Goal: Information Seeking & Learning: Learn about a topic

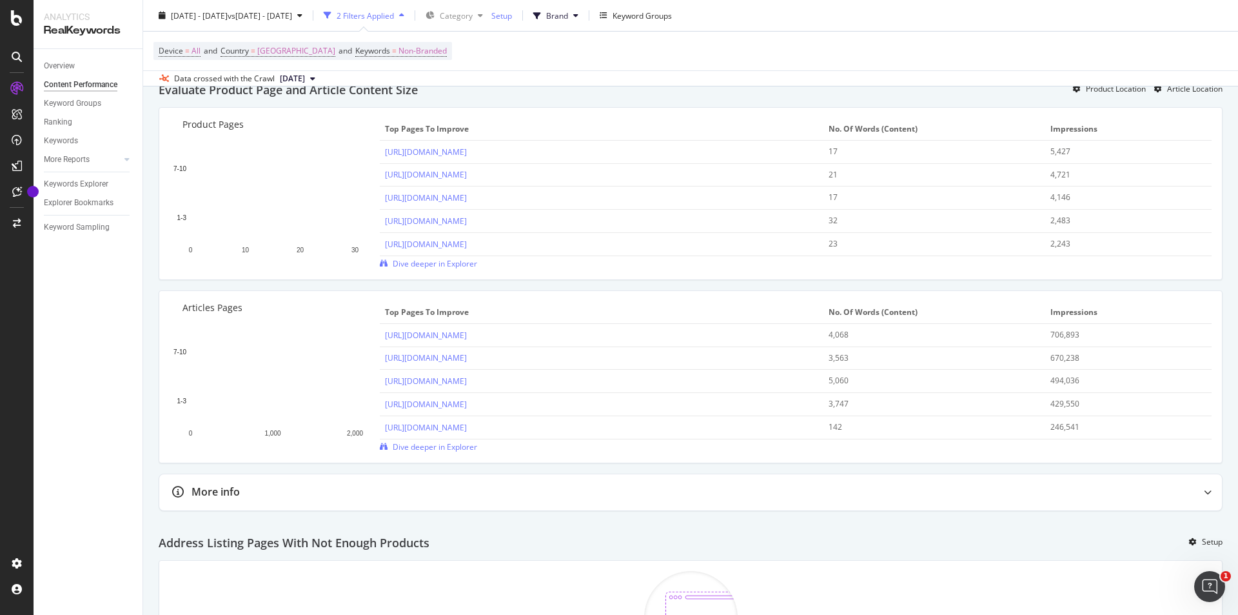
scroll to position [715, 0]
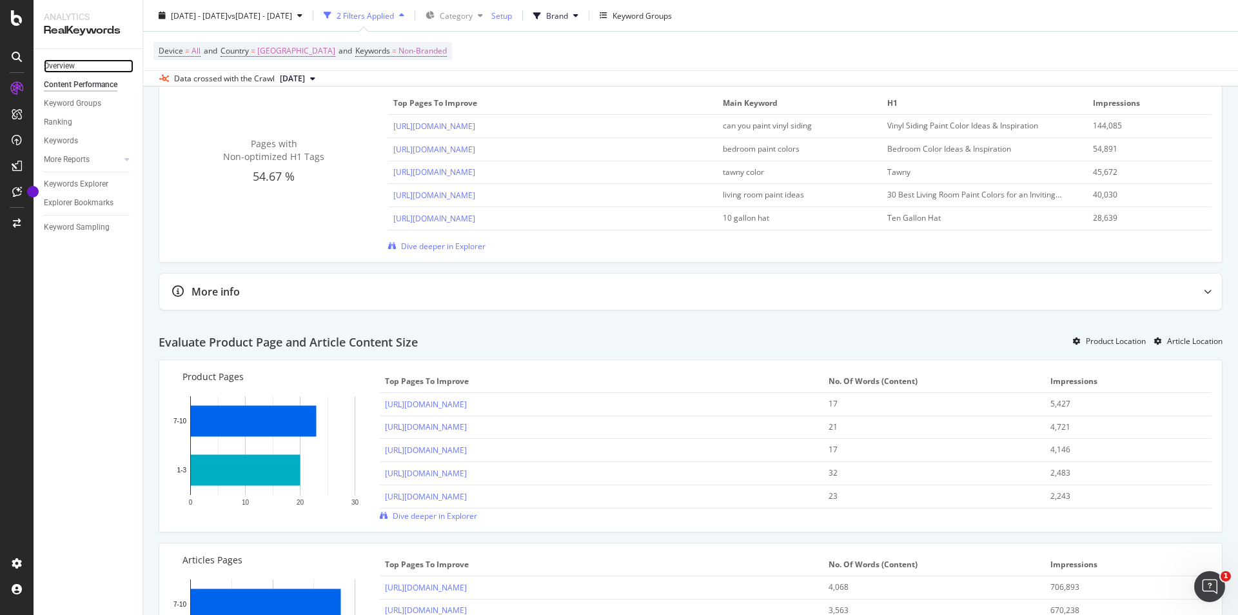
click at [91, 68] on link "Overview" at bounding box center [89, 66] width 90 height 14
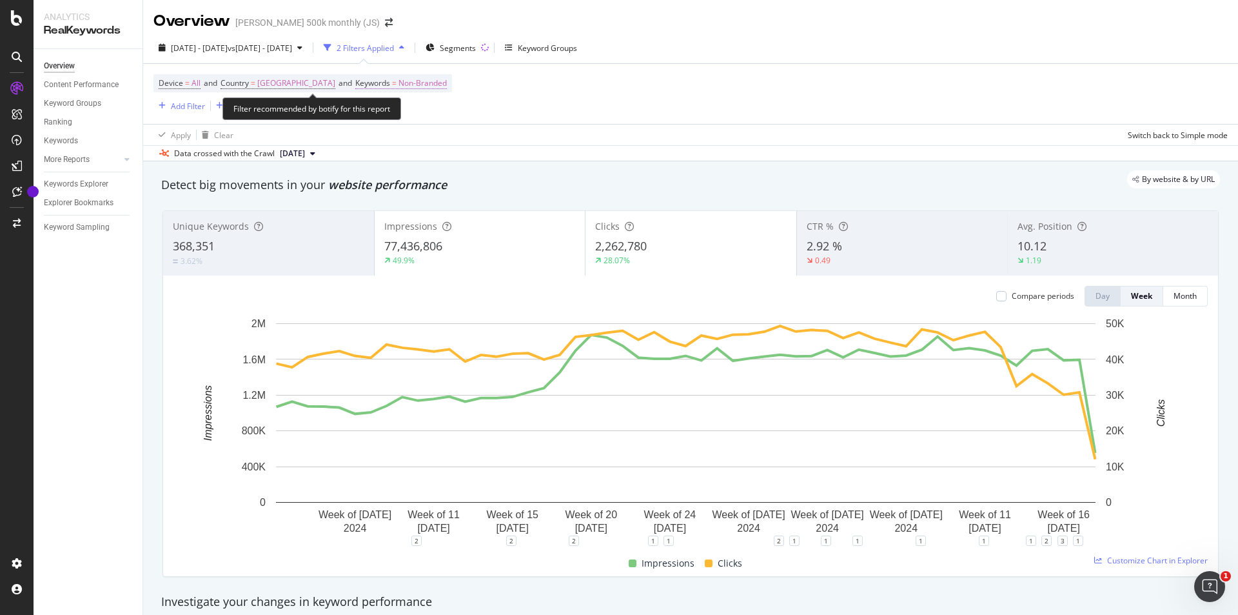
click at [390, 87] on span "Keywords" at bounding box center [372, 82] width 35 height 11
click at [340, 123] on div "Device = All and Country = [GEOGRAPHIC_DATA] and Keywords = Non-Branded Add Fil…" at bounding box center [691, 94] width 1075 height 60
click at [200, 108] on div "Add Filter" at bounding box center [188, 106] width 34 height 11
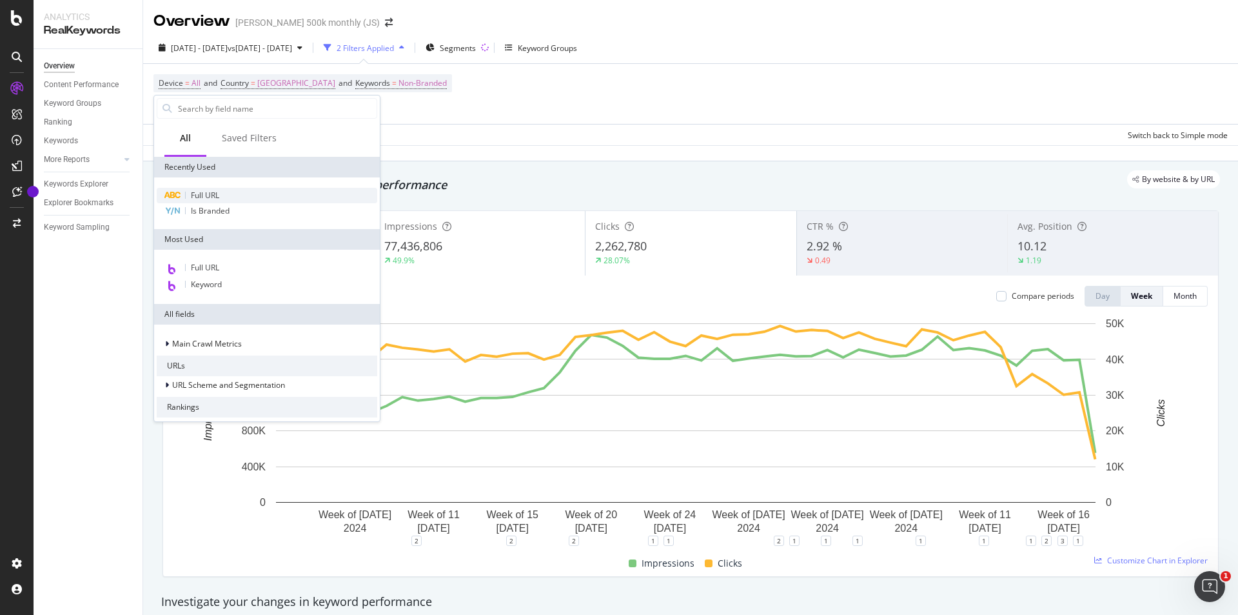
click at [212, 191] on span "Full URL" at bounding box center [205, 195] width 28 height 11
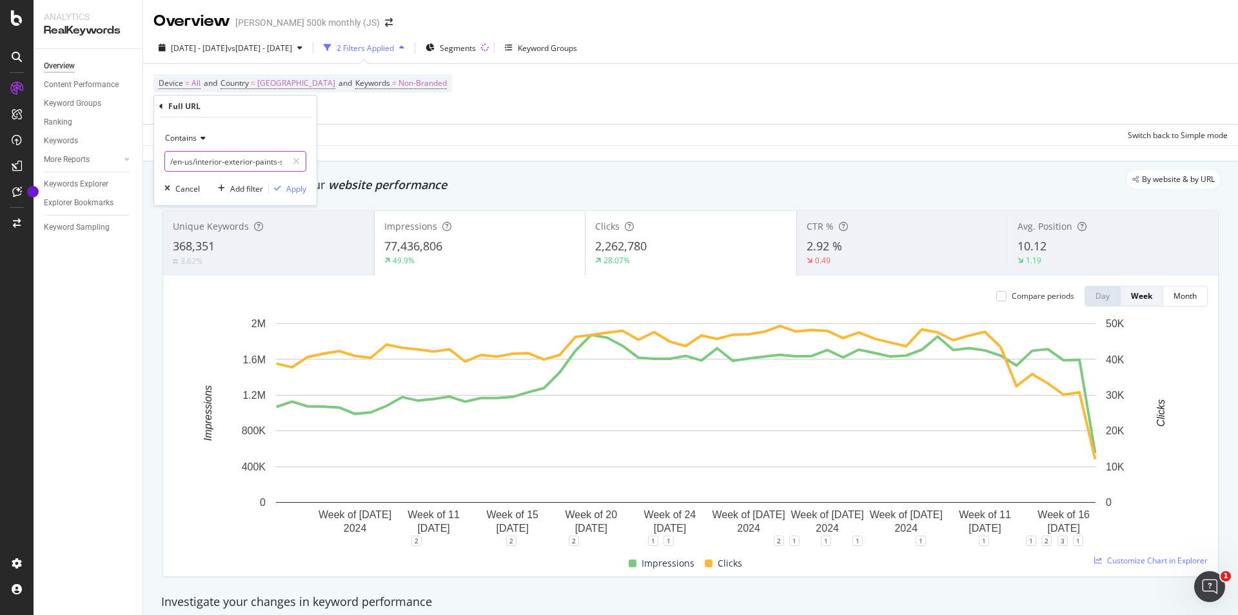
click at [228, 159] on input "/en-us/interior-exterior-paints-stains/how-to-advice" at bounding box center [226, 161] width 122 height 21
click at [220, 158] on input "/en-us/interior-exterior-paints-stains/how-to-advice" at bounding box center [226, 161] width 122 height 21
drag, startPoint x: 220, startPoint y: 158, endPoint x: 369, endPoint y: 153, distance: 149.1
click at [369, 153] on body "Analytics RealKeywords Overview Content Performance Keyword Groups Ranking Keyw…" at bounding box center [619, 307] width 1238 height 615
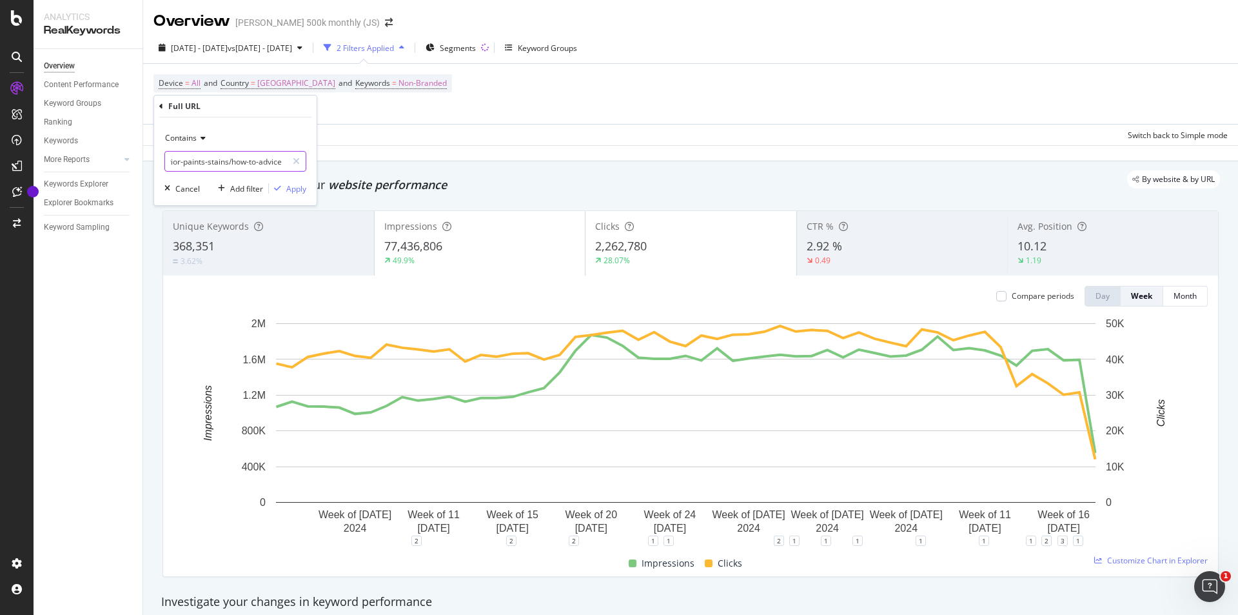
click at [246, 153] on input "/en-us/interior-exterior-paints-stains/how-to-advice" at bounding box center [226, 161] width 122 height 21
click at [295, 192] on div "Apply" at bounding box center [296, 188] width 20 height 11
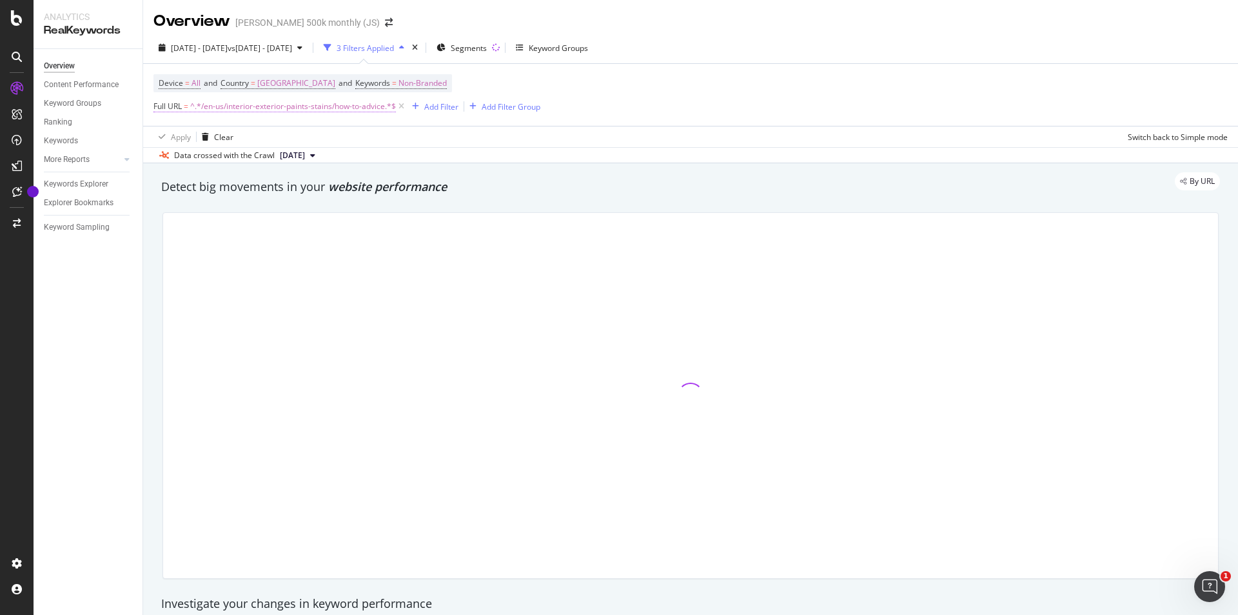
click at [170, 109] on span "Full URL" at bounding box center [168, 106] width 28 height 11
click at [292, 188] on div "Apply" at bounding box center [296, 187] width 20 height 11
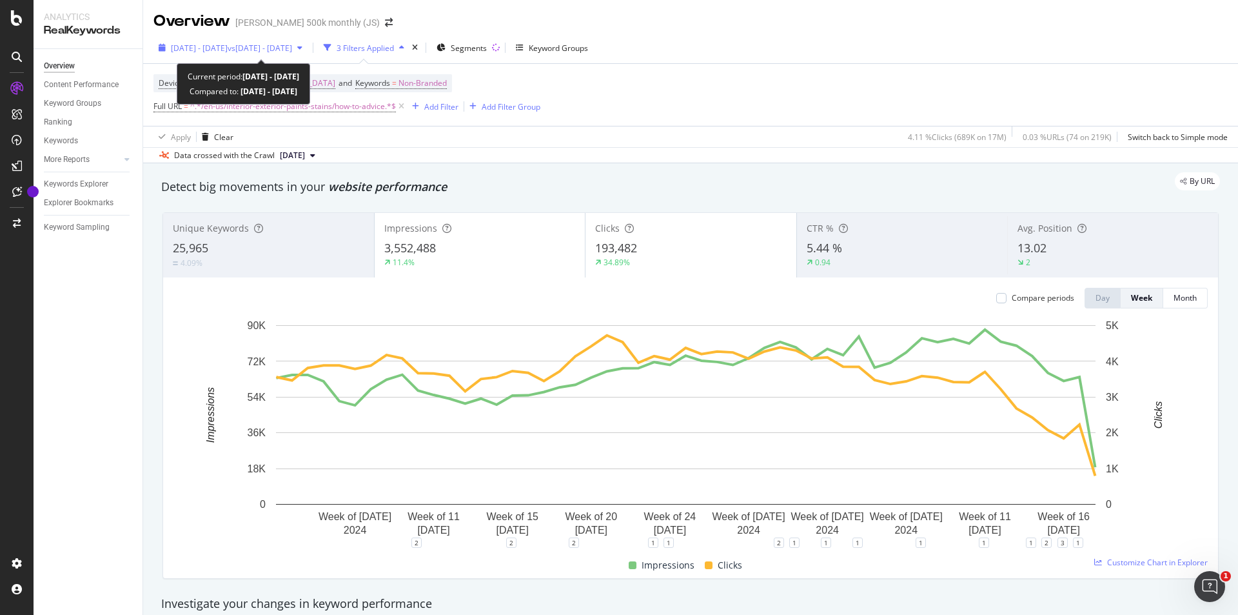
click at [284, 40] on div "[DATE] - [DATE] vs [DATE] - [DATE]" at bounding box center [231, 47] width 154 height 19
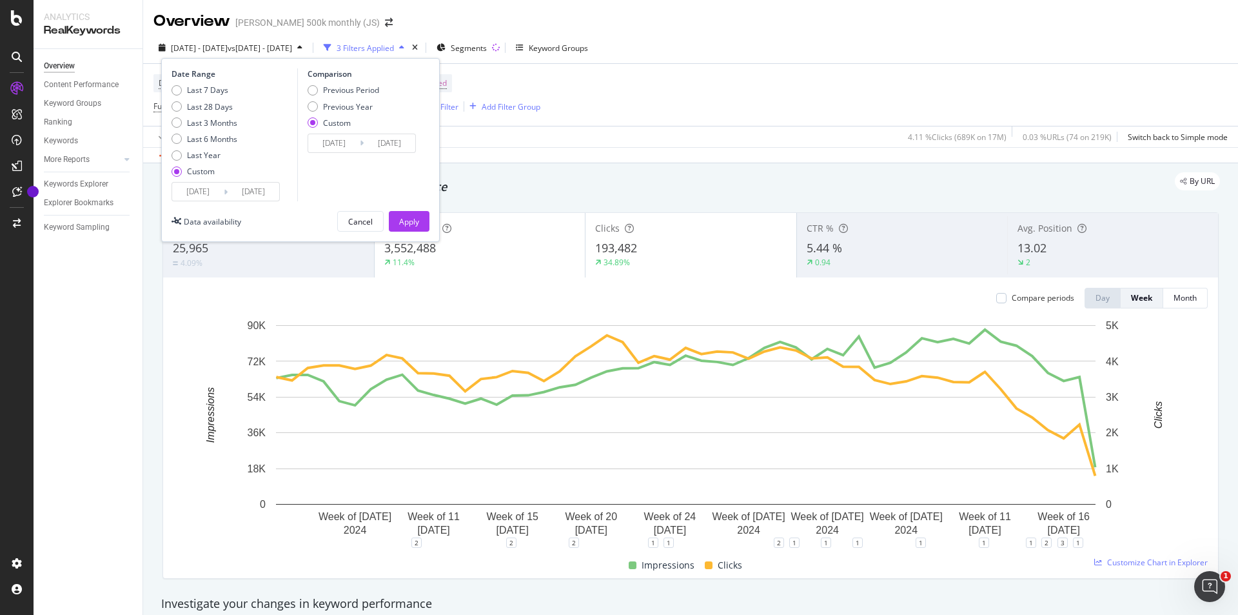
click at [195, 189] on input "[DATE]" at bounding box center [198, 192] width 52 height 18
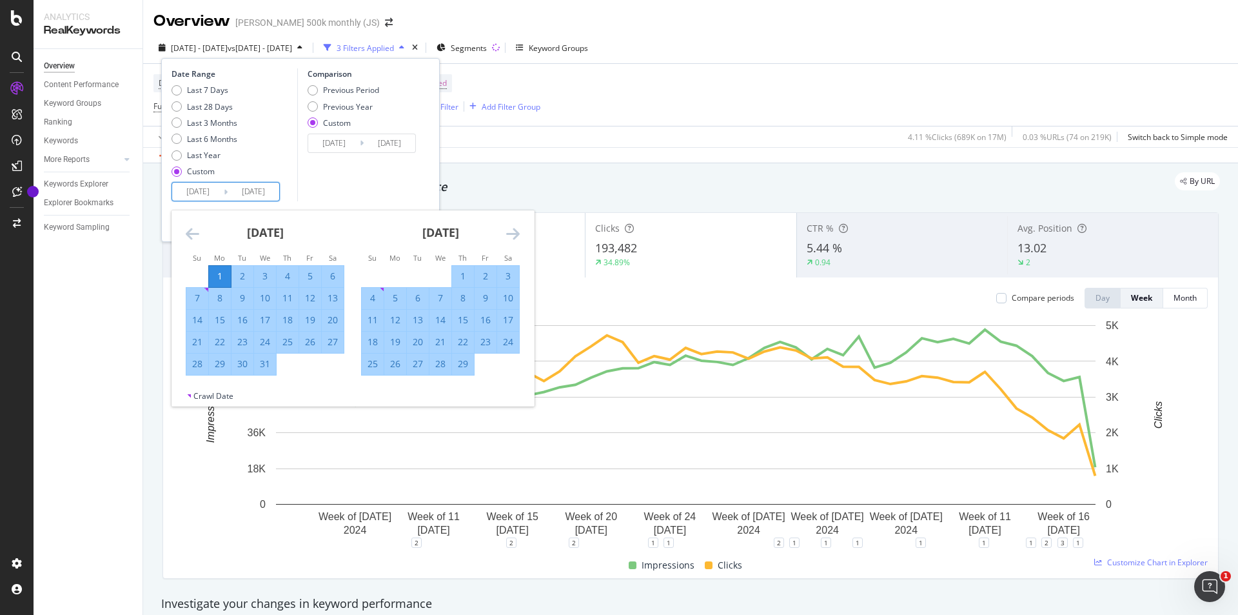
click at [510, 227] on icon "Move forward to switch to the next month." at bounding box center [513, 233] width 14 height 15
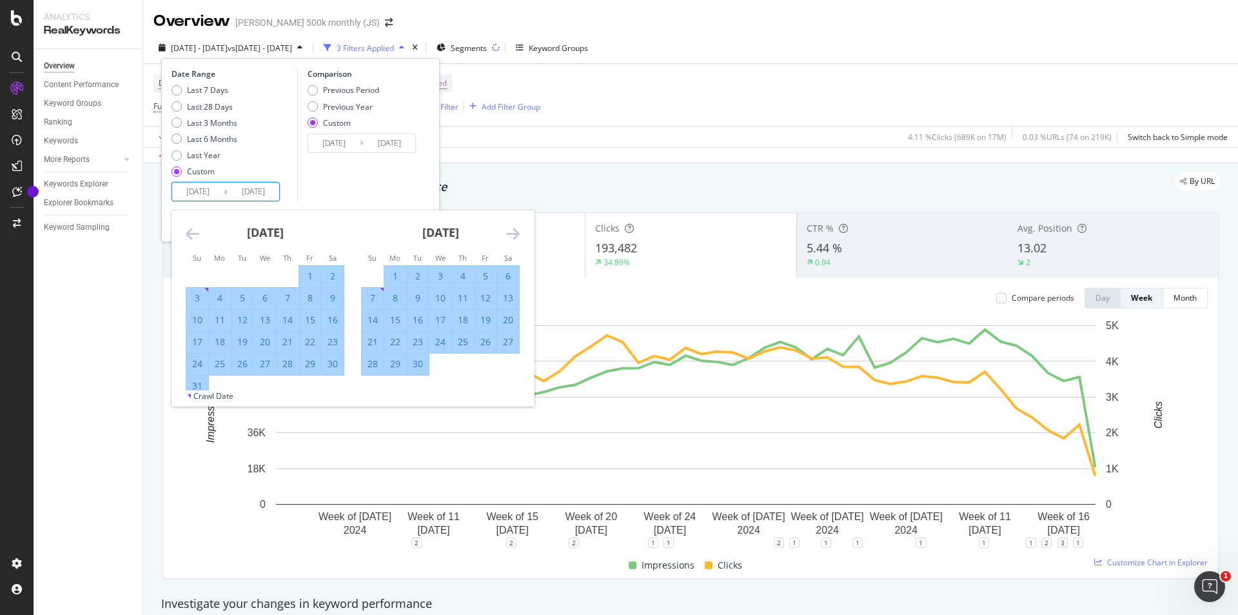
click at [510, 227] on icon "Move forward to switch to the next month." at bounding box center [513, 233] width 14 height 15
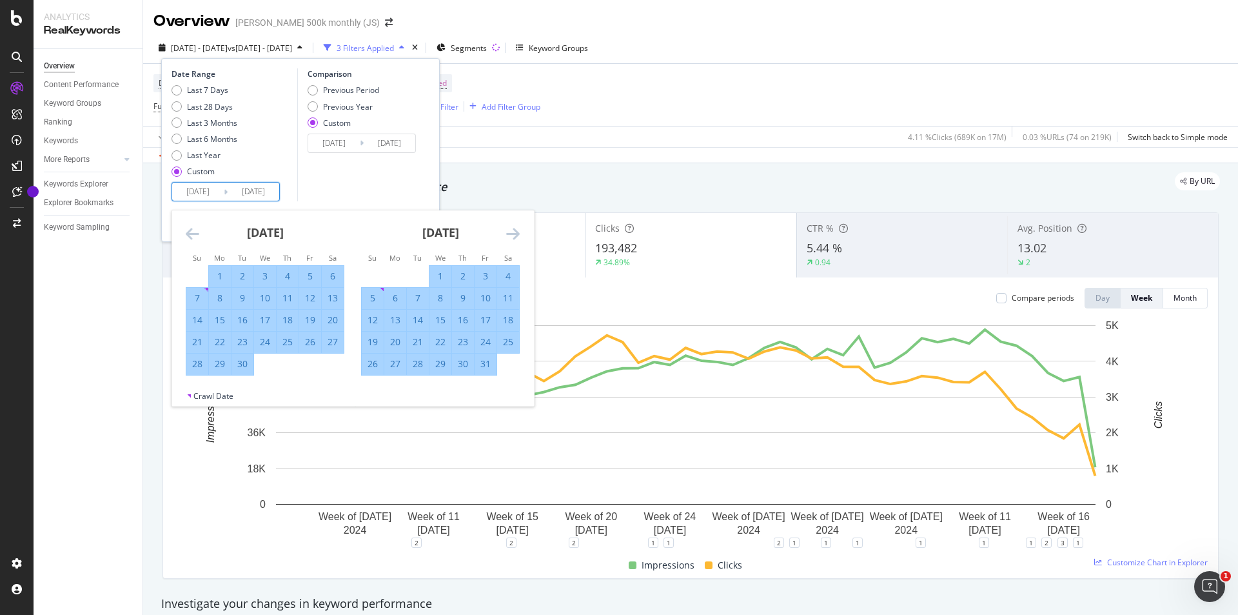
click at [510, 227] on icon "Move forward to switch to the next month." at bounding box center [513, 233] width 14 height 15
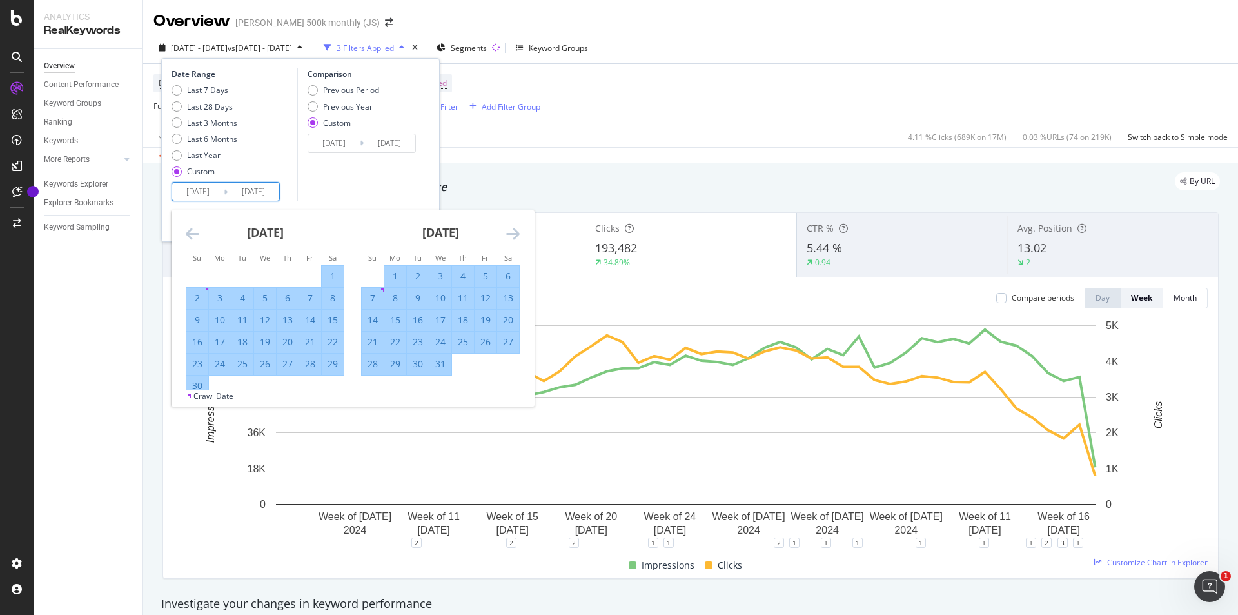
click at [510, 227] on icon "Move forward to switch to the next month." at bounding box center [513, 233] width 14 height 15
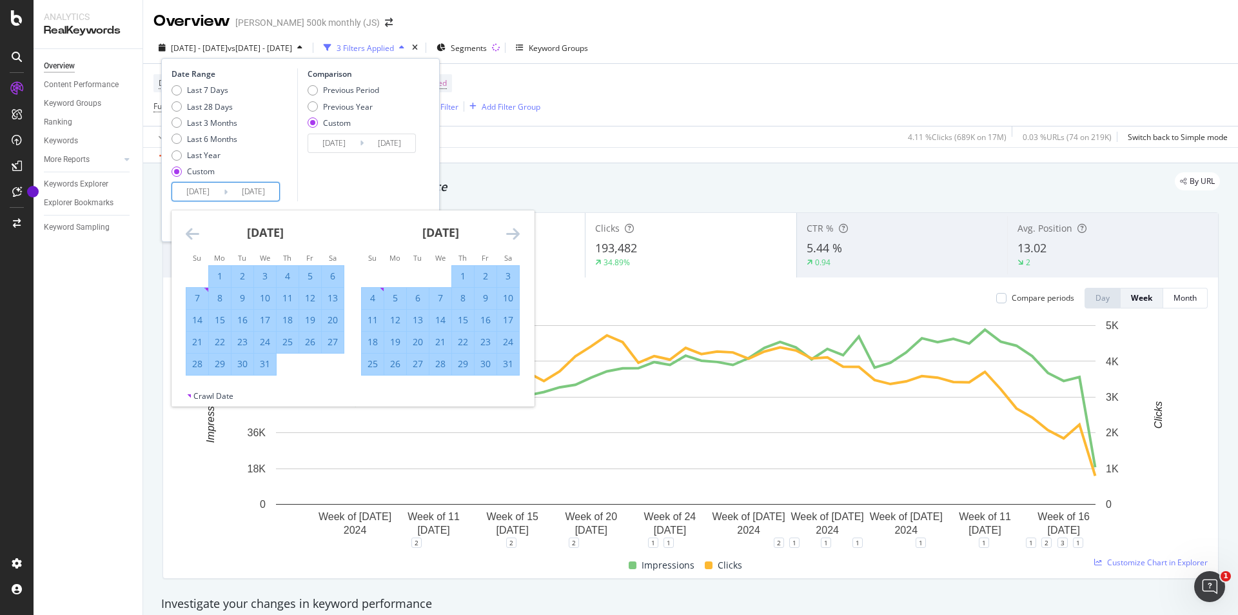
click at [510, 227] on icon "Move forward to switch to the next month." at bounding box center [513, 233] width 14 height 15
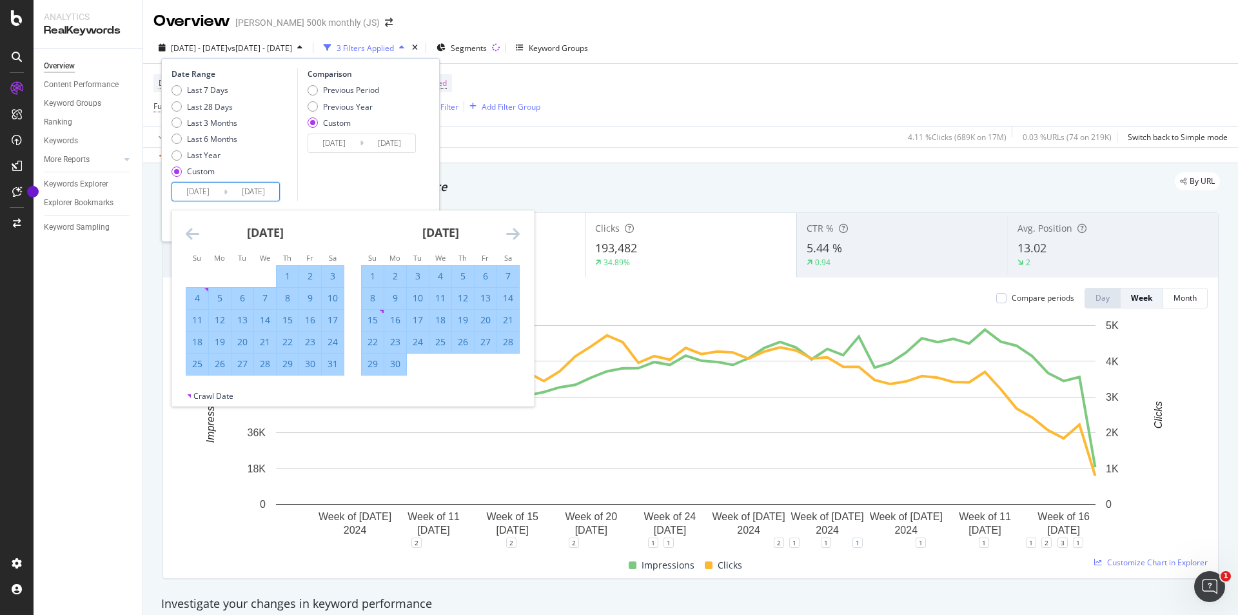
click at [510, 227] on icon "Move forward to switch to the next month." at bounding box center [513, 233] width 14 height 15
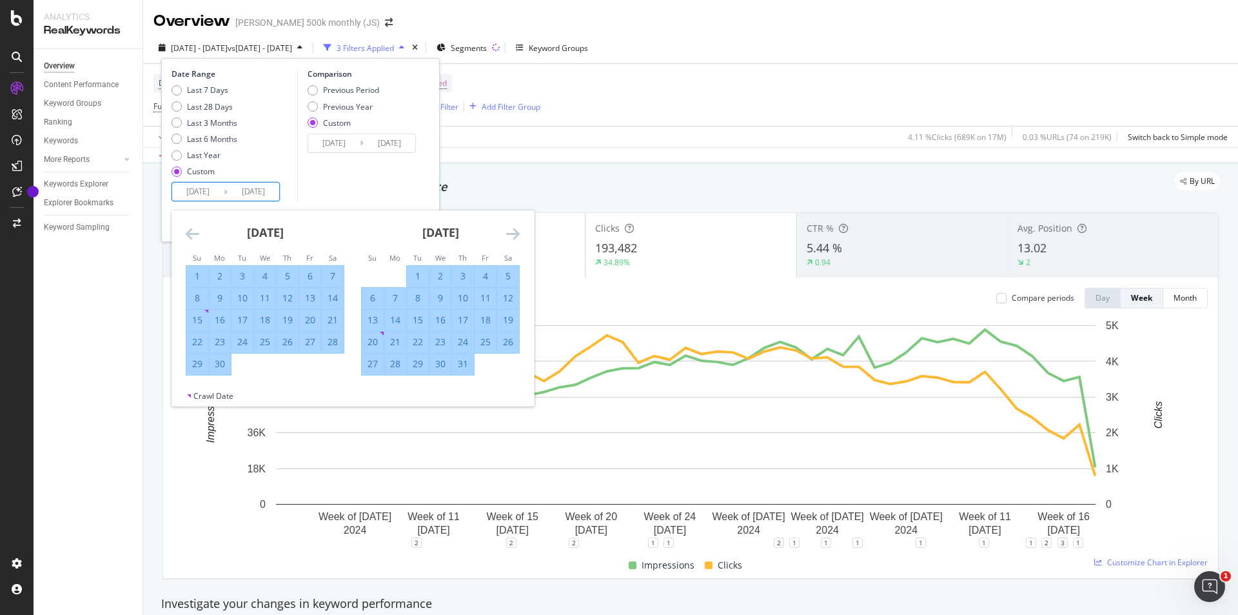
click at [510, 227] on icon "Move forward to switch to the next month." at bounding box center [513, 233] width 14 height 15
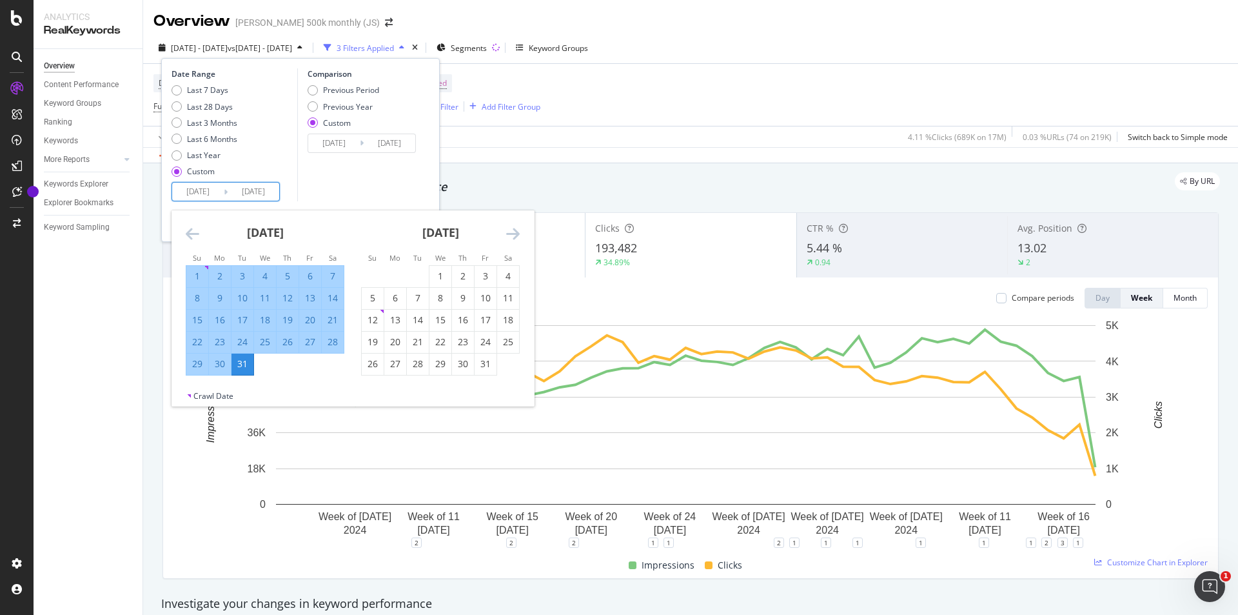
click at [510, 227] on icon "Move forward to switch to the next month." at bounding box center [513, 233] width 14 height 15
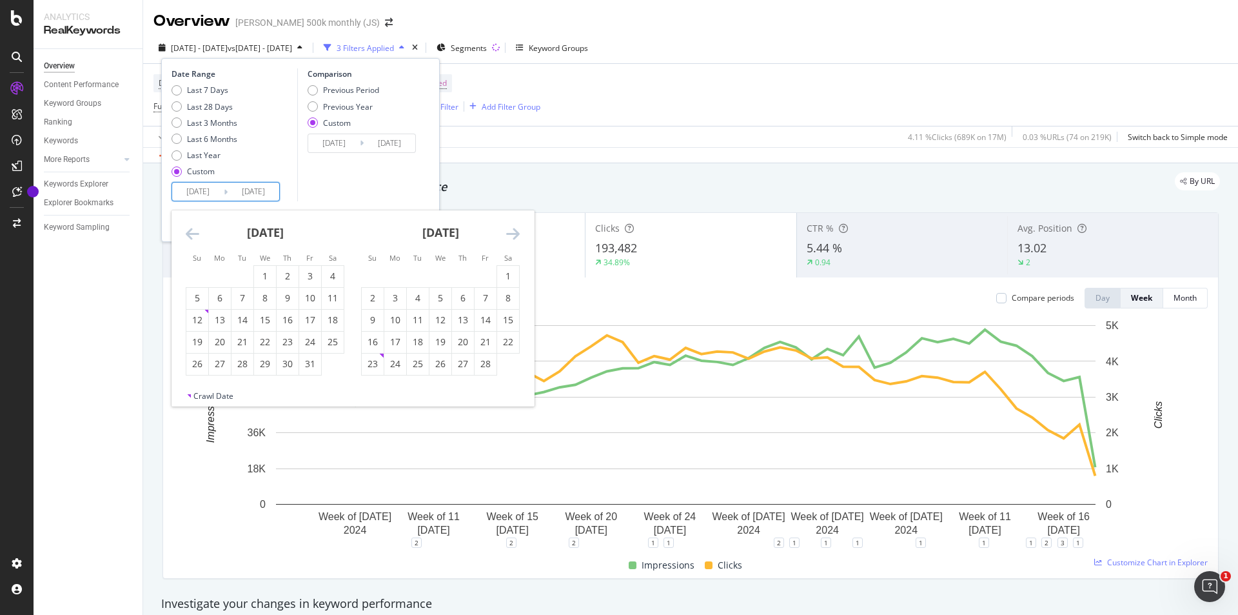
click at [510, 227] on icon "Move forward to switch to the next month." at bounding box center [513, 233] width 14 height 15
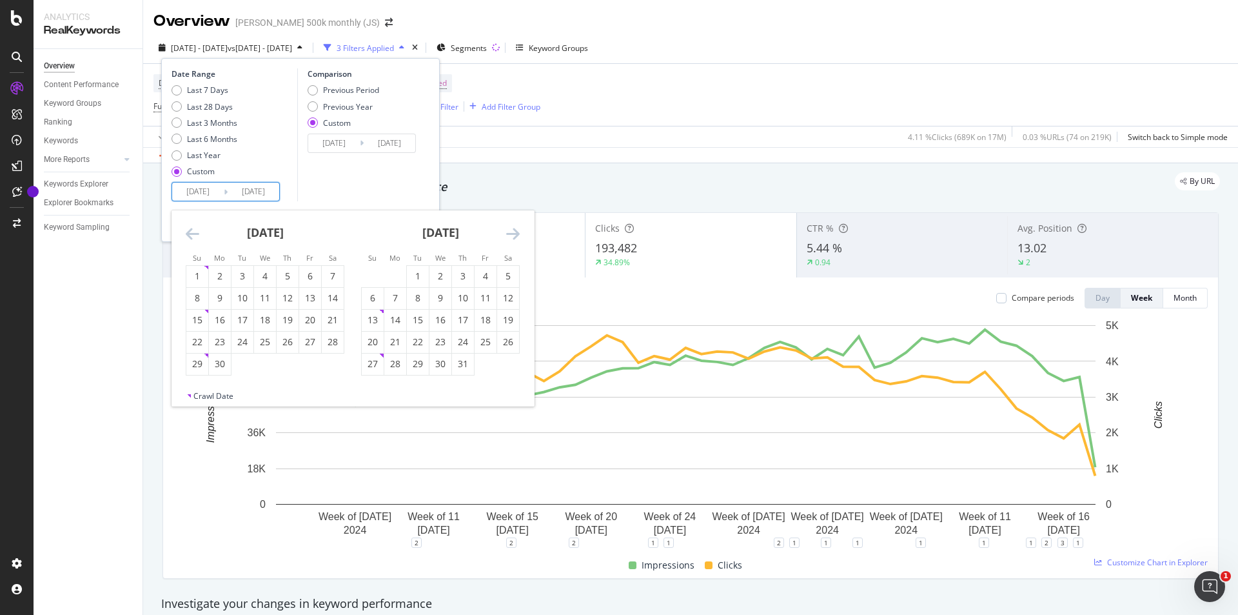
click at [510, 227] on icon "Move forward to switch to the next month." at bounding box center [513, 233] width 14 height 15
click at [480, 271] on div "1" at bounding box center [486, 276] width 22 height 13
type input "[DATE]"
click at [390, 382] on td "Calendar" at bounding box center [395, 386] width 23 height 22
click at [380, 384] on div "31" at bounding box center [373, 385] width 22 height 13
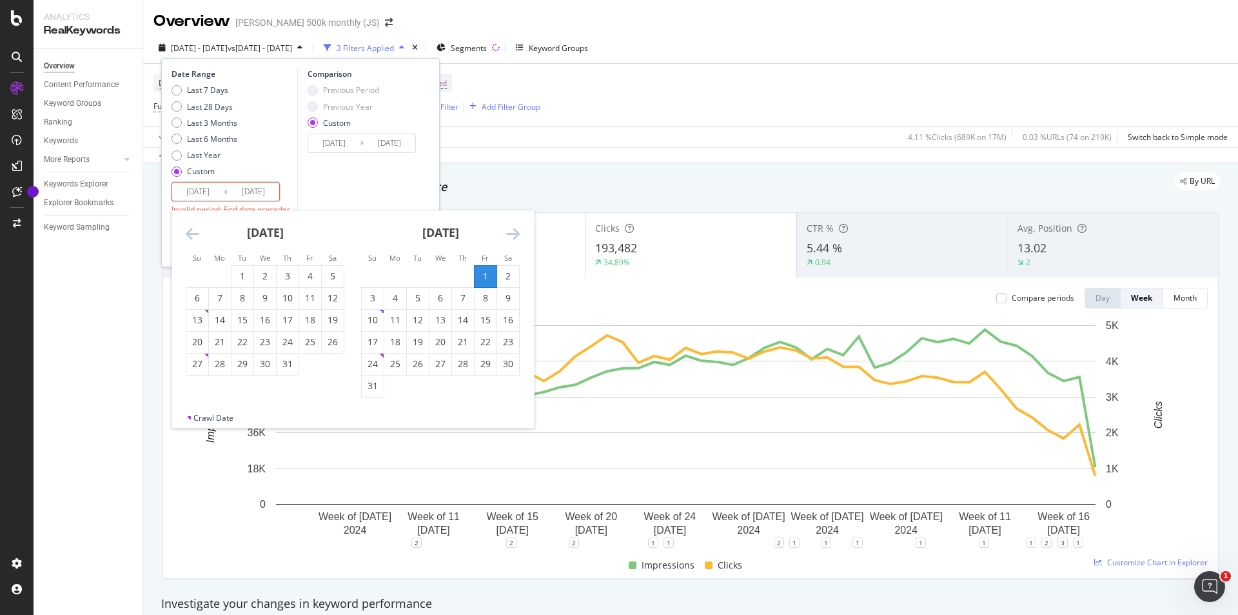
type input "[DATE]"
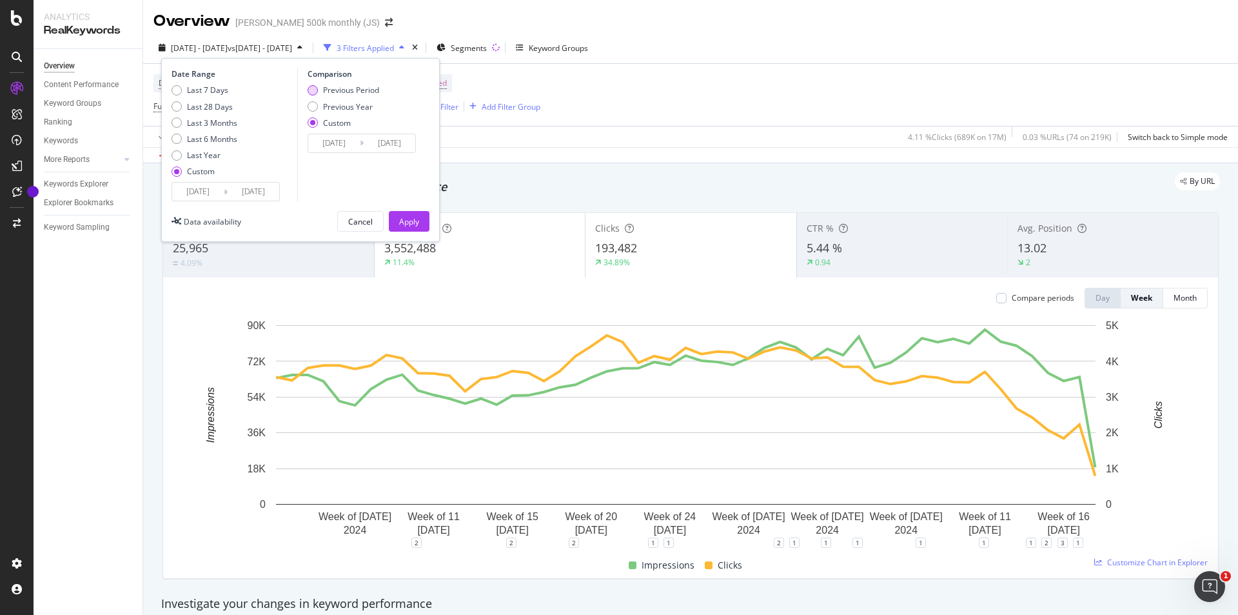
click at [348, 90] on div "Previous Period" at bounding box center [351, 90] width 56 height 11
type input "[DATE]"
click at [422, 226] on button "Apply" at bounding box center [409, 221] width 41 height 21
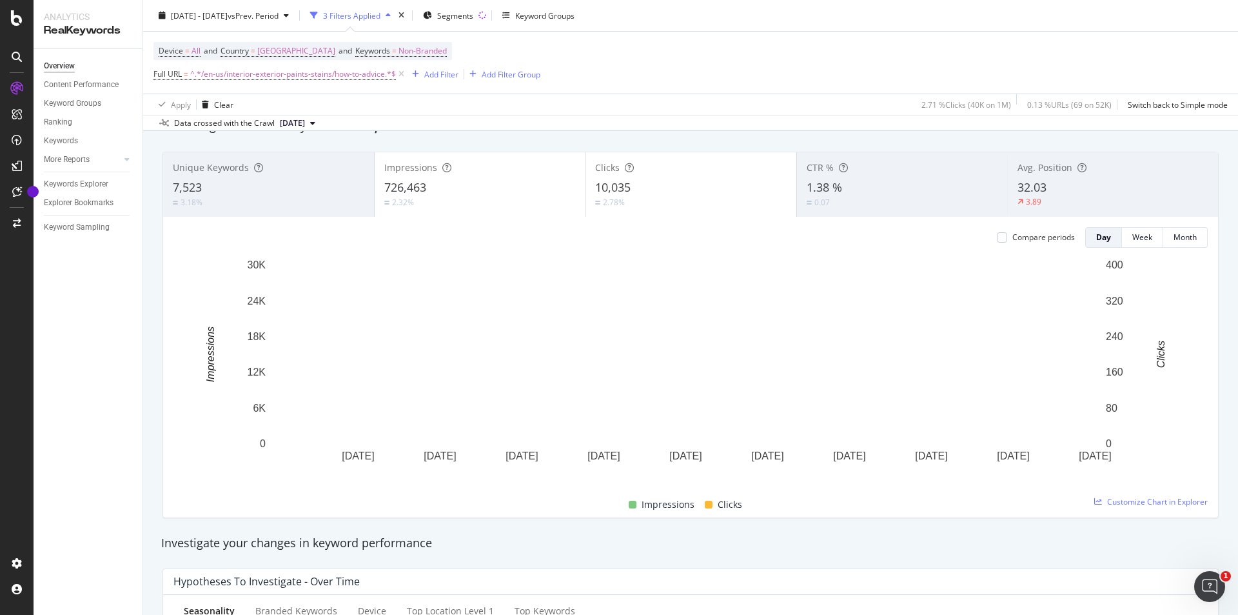
scroll to position [65, 0]
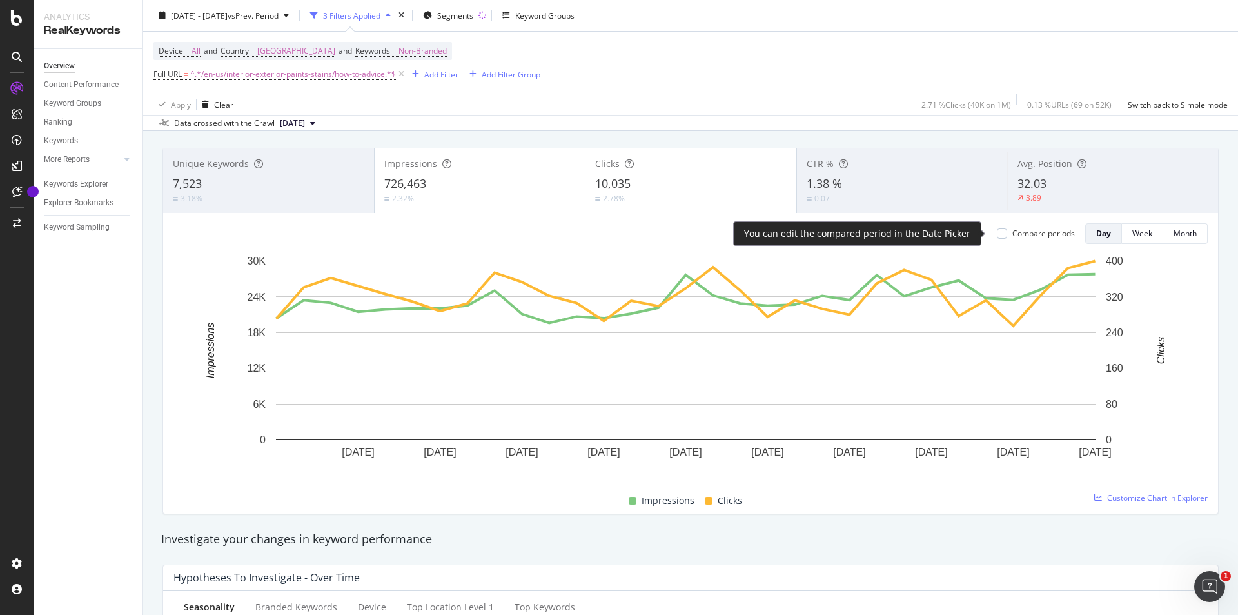
click at [1013, 235] on div "Compare periods" at bounding box center [1044, 233] width 63 height 11
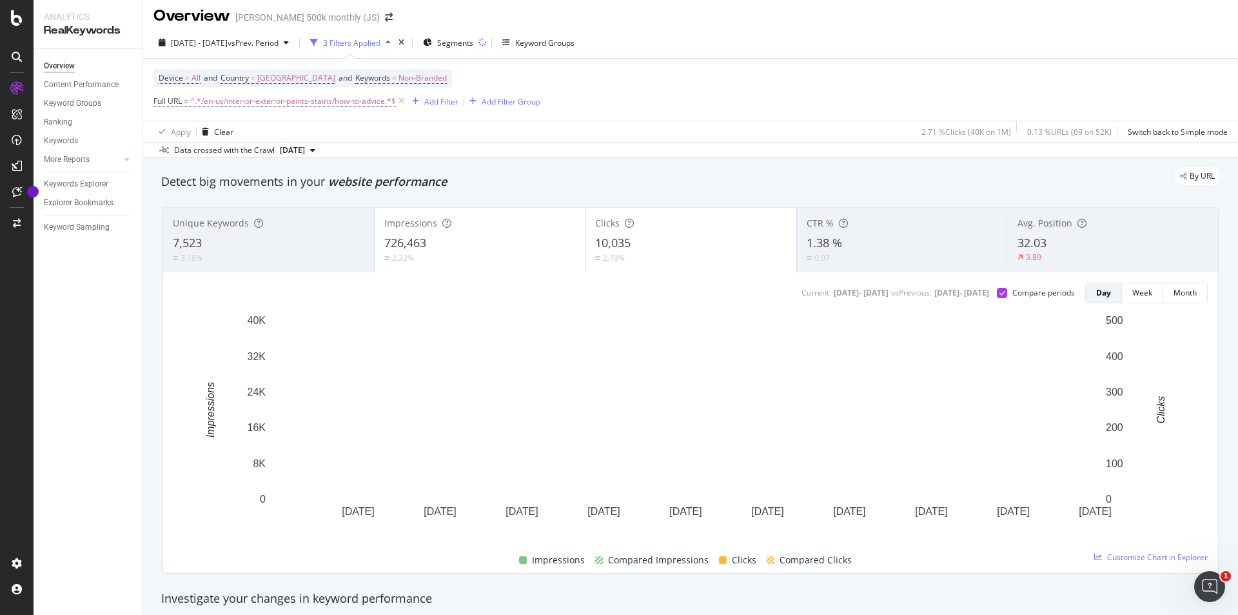
scroll to position [0, 0]
